Goal: Find specific page/section: Find specific page/section

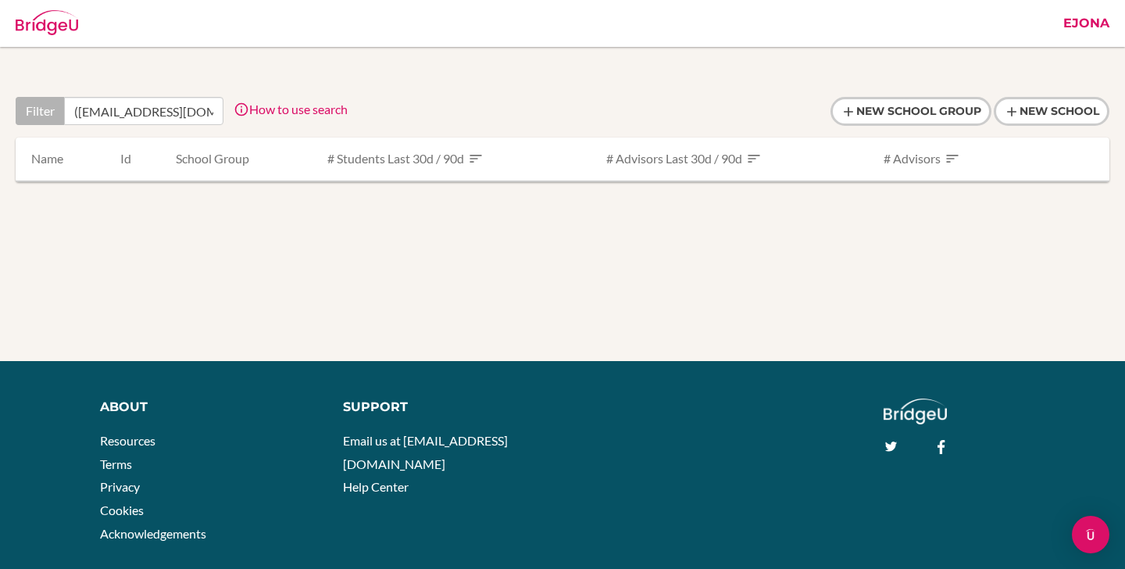
type input "([EMAIL_ADDRESS][DOMAIN_NAME]"
click at [1095, 27] on link "Ejona" at bounding box center [1087, 23] width 62 height 47
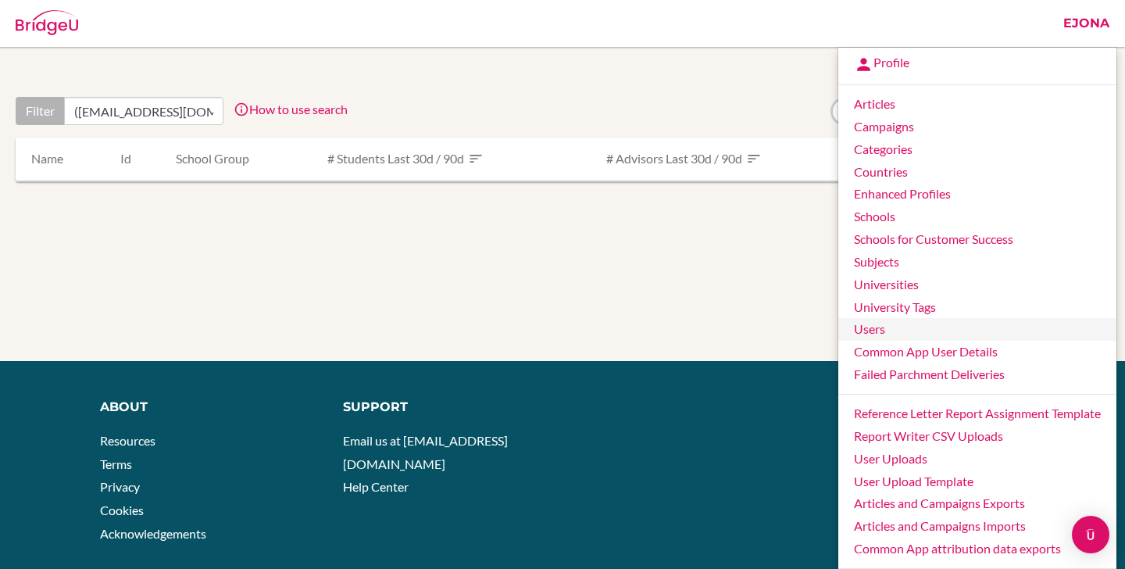
click at [890, 336] on link "Users" at bounding box center [977, 329] width 278 height 23
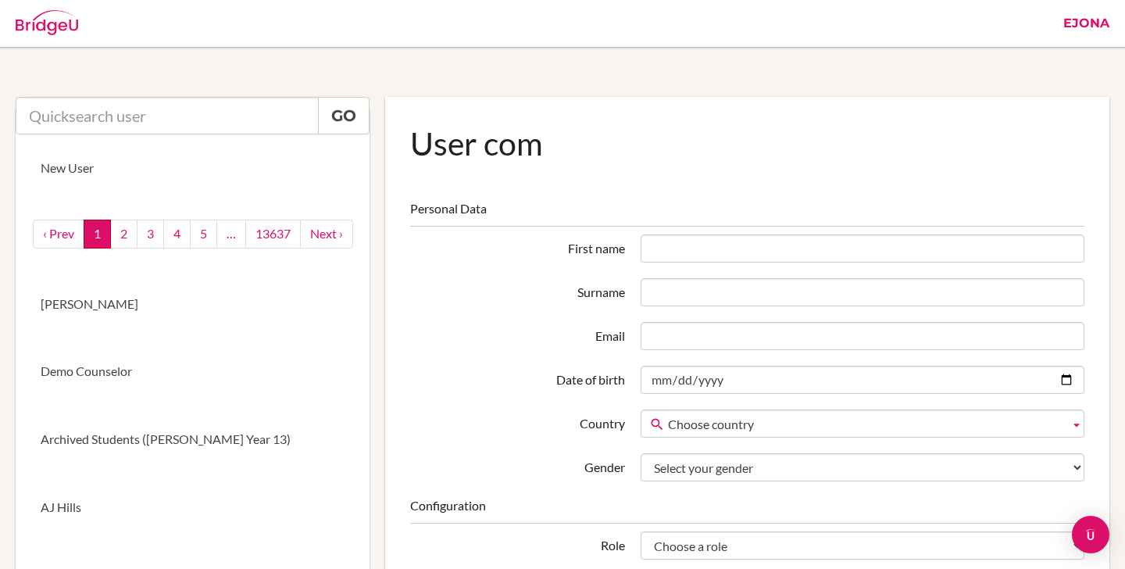
click at [196, 113] on input "text" at bounding box center [167, 116] width 303 height 38
paste input "([EMAIL_ADDRESS][DOMAIN_NAME]"
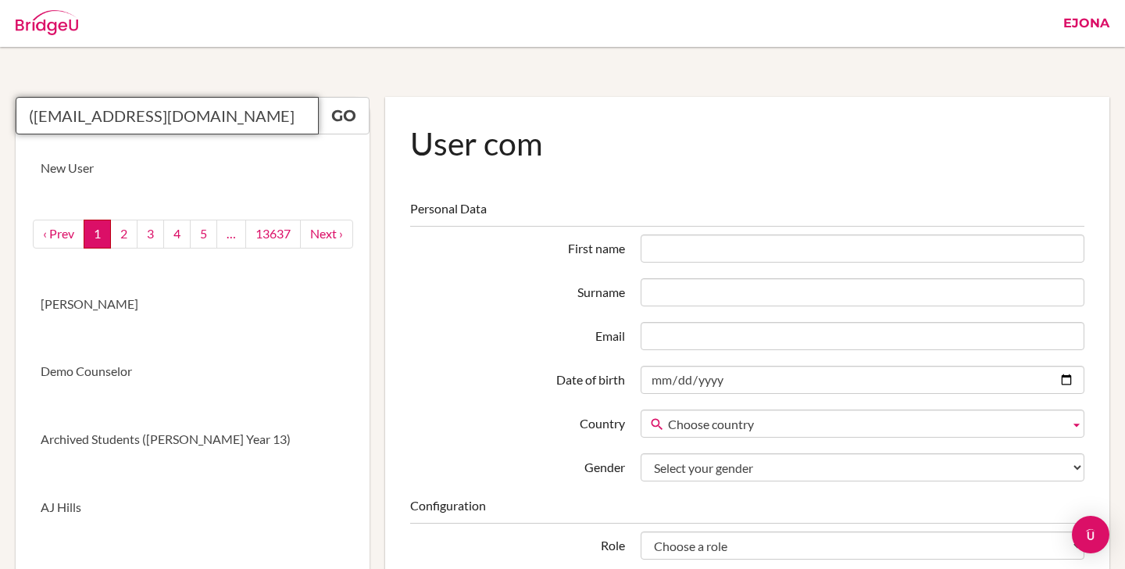
click at [32, 116] on input "([EMAIL_ADDRESS][DOMAIN_NAME]" at bounding box center [167, 116] width 303 height 38
click at [237, 114] on input "yangnashuang@qq.com" at bounding box center [167, 116] width 303 height 38
click at [349, 112] on link "Go" at bounding box center [344, 116] width 52 height 38
drag, startPoint x: 255, startPoint y: 117, endPoint x: 81, endPoint y: 113, distance: 174.3
click at [23, 113] on input "yangnashuang@qq.com" at bounding box center [167, 116] width 303 height 38
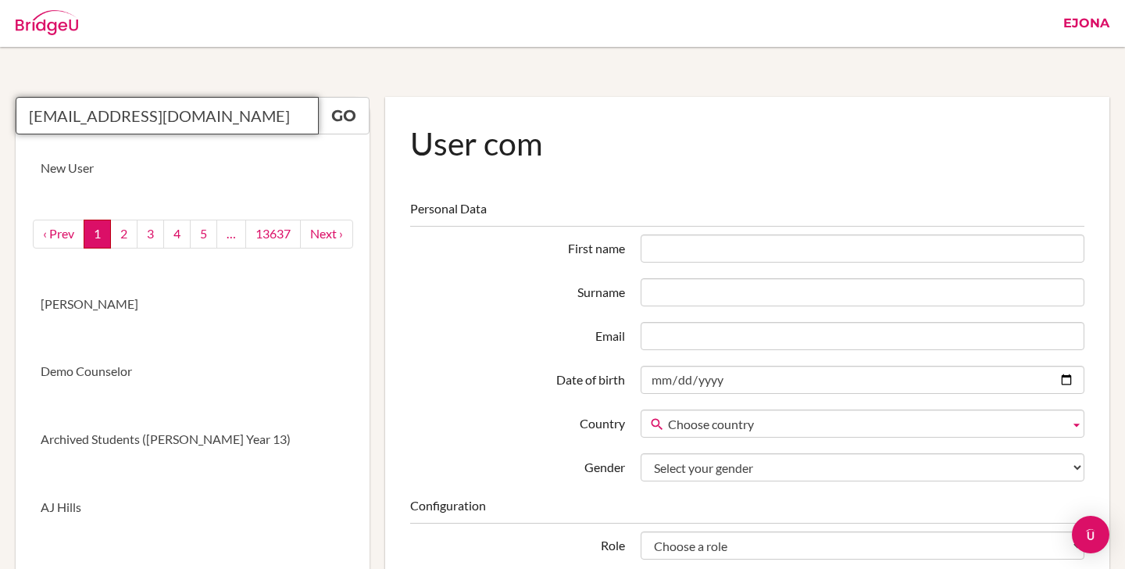
paste input "RichardYang@bibs.com.cn"
type input "RichardYang@bibs.com.cn"
